Goal: Information Seeking & Learning: Compare options

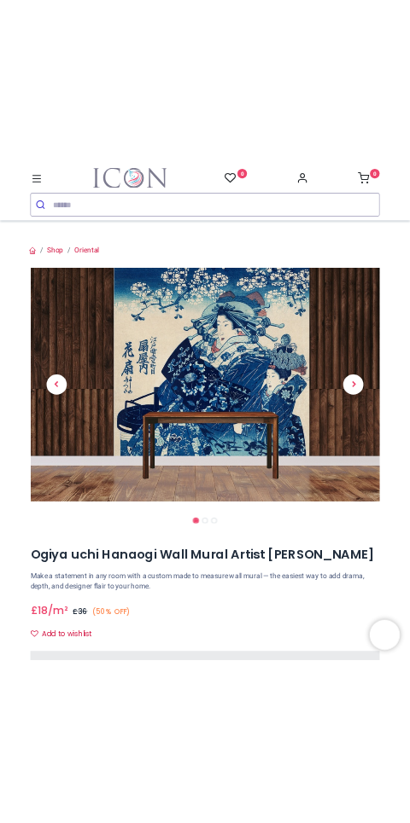
scroll to position [44, 0]
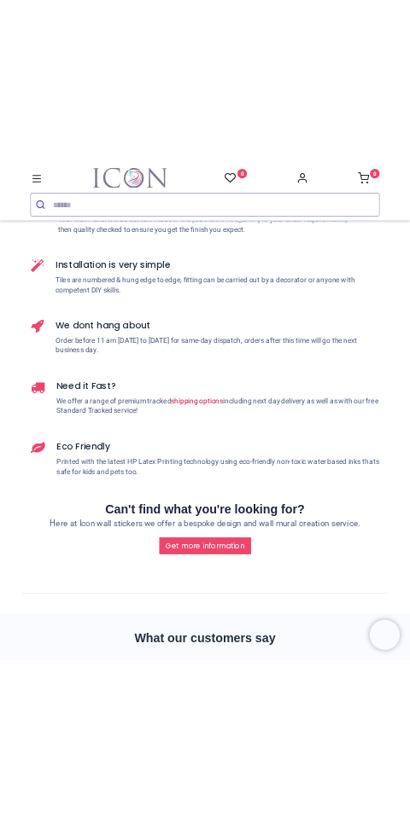
scroll to position [3369, 0]
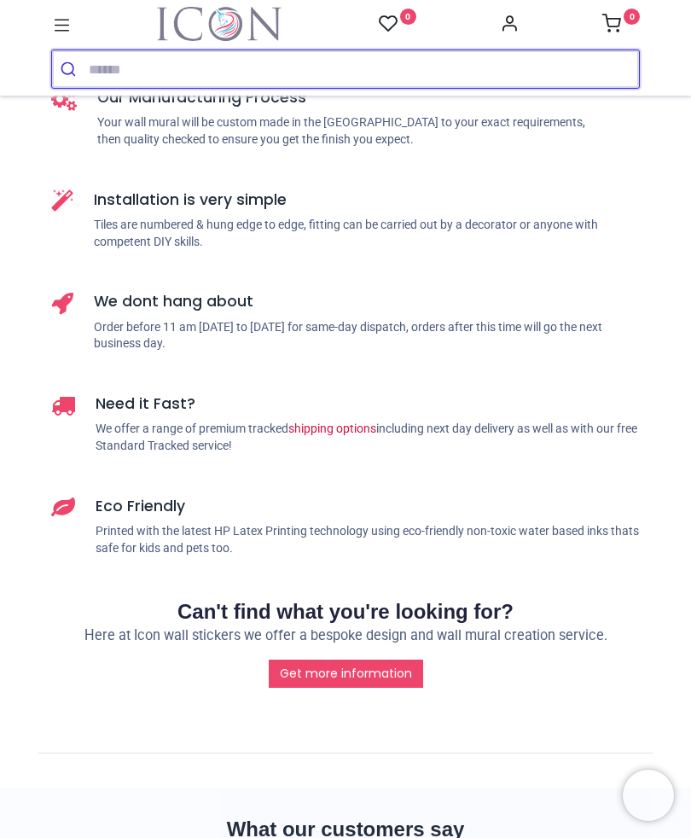
click at [144, 70] on input "search" at bounding box center [364, 69] width 550 height 38
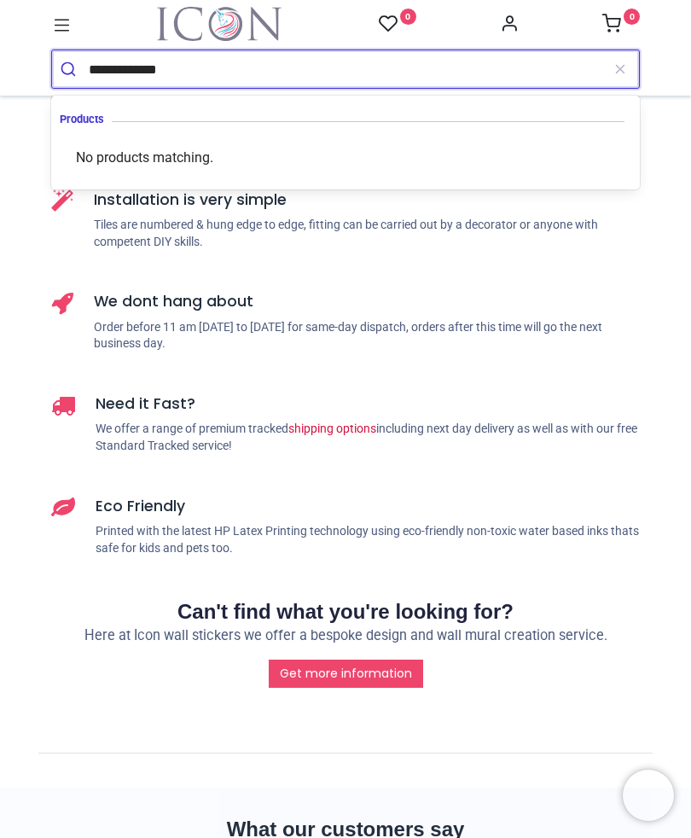
type input "**********"
click at [70, 69] on button "submit" at bounding box center [70, 69] width 37 height 38
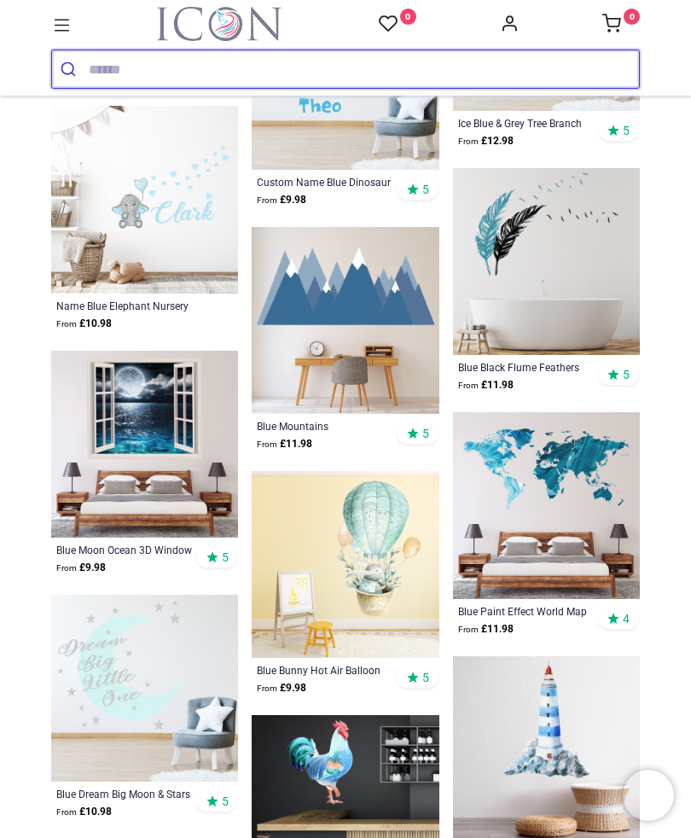
scroll to position [1061, 0]
